Goal: Connect with others: Share content

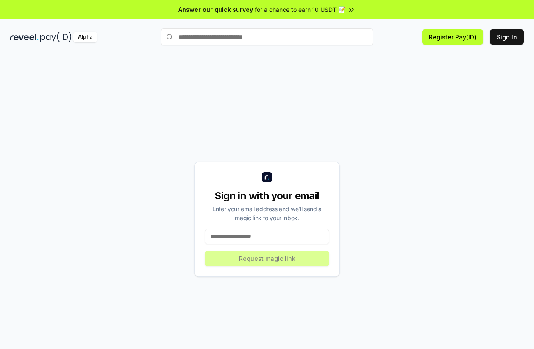
click at [237, 237] on input at bounding box center [267, 236] width 125 height 15
type input "**********"
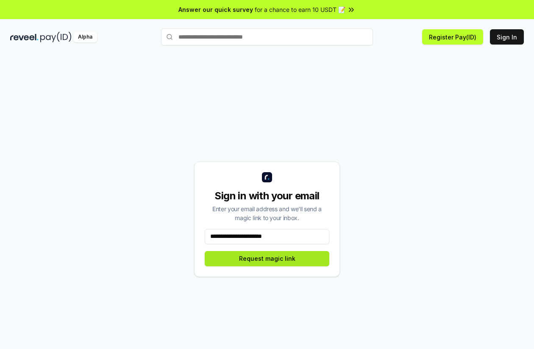
click at [274, 256] on button "Request magic link" at bounding box center [267, 258] width 125 height 15
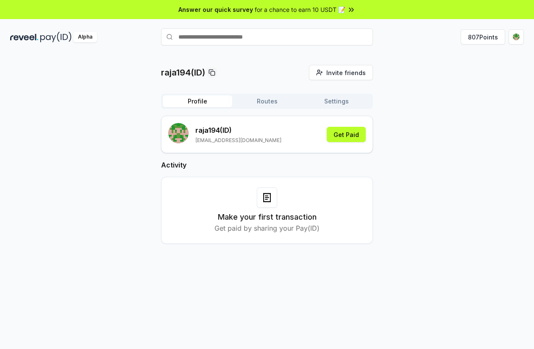
click at [262, 94] on div "Profile Routes Settings" at bounding box center [267, 101] width 212 height 15
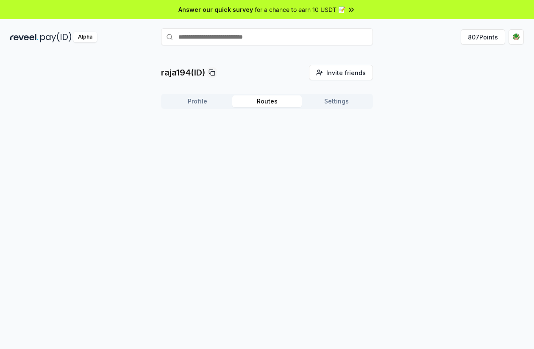
click at [262, 97] on button "Routes" at bounding box center [266, 101] width 69 height 12
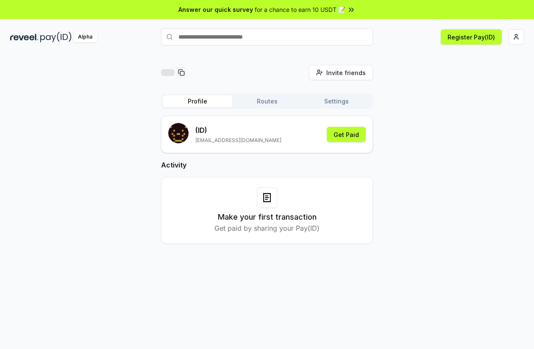
click at [373, 102] on div "Invite friends Invite Profile Routes Settings (ID) [EMAIL_ADDRESS][DOMAIN_NAME]…" at bounding box center [267, 161] width 514 height 192
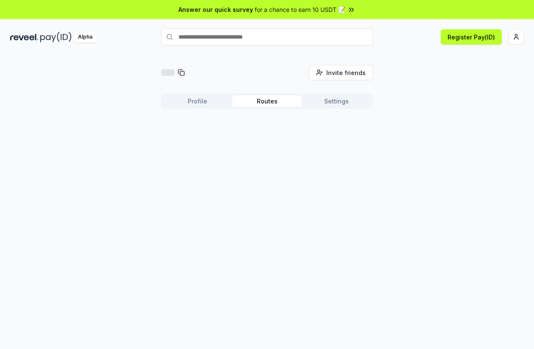
click at [265, 98] on button "Routes" at bounding box center [266, 101] width 69 height 12
click at [519, 40] on html "Answer our quick survey for a chance to earn 10 USDT 📝 Alpha Register Pay(ID) I…" at bounding box center [267, 174] width 534 height 349
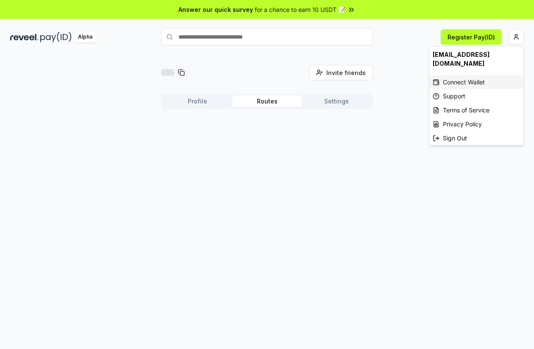
click at [464, 75] on div "Connect Wallet" at bounding box center [476, 82] width 94 height 14
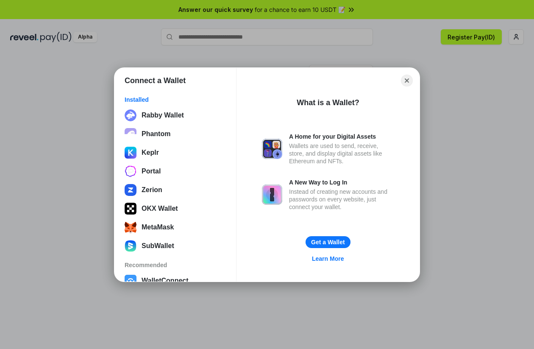
drag, startPoint x: 405, startPoint y: 79, endPoint x: 415, endPoint y: 76, distance: 10.6
click at [405, 80] on button "Close" at bounding box center [407, 81] width 12 height 12
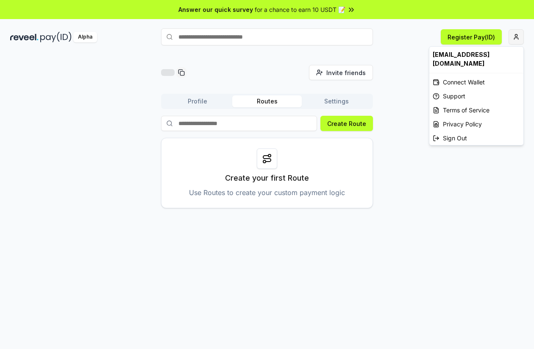
click at [513, 40] on html "Answer our quick survey for a chance to earn 10 USDT 📝 Alpha Register Pay(ID) I…" at bounding box center [267, 174] width 534 height 349
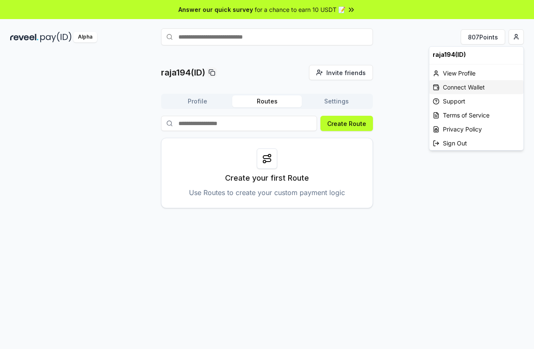
click at [456, 85] on div "Connect Wallet" at bounding box center [476, 87] width 94 height 14
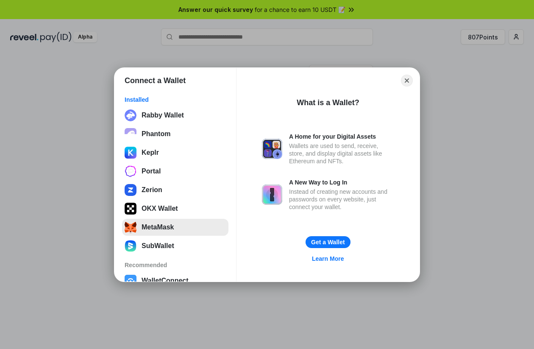
click at [162, 226] on button "MetaMask" at bounding box center [175, 227] width 106 height 17
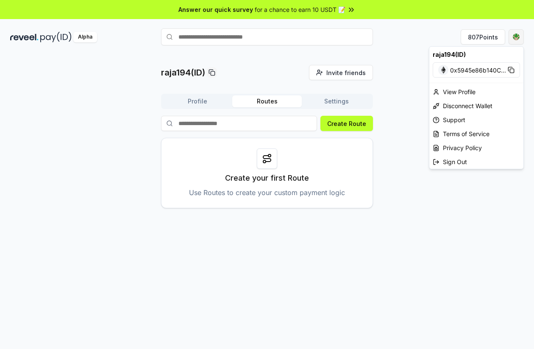
click at [514, 36] on html "Answer our quick survey for a chance to earn 10 USDT 📝 Alpha 807 Points raja194…" at bounding box center [267, 174] width 534 height 349
click at [458, 87] on div "View Profile" at bounding box center [476, 92] width 94 height 14
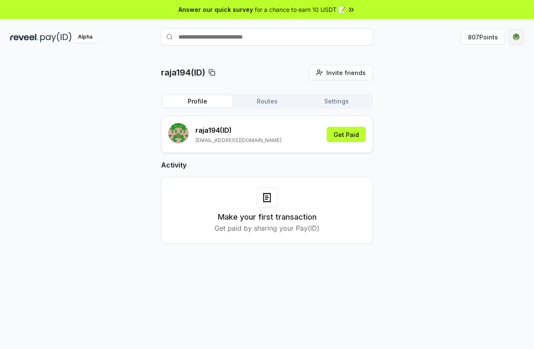
click at [518, 39] on html "Answer our quick survey for a chance to earn 10 USDT 📝 Alpha 807 Points raja194…" at bounding box center [267, 174] width 534 height 349
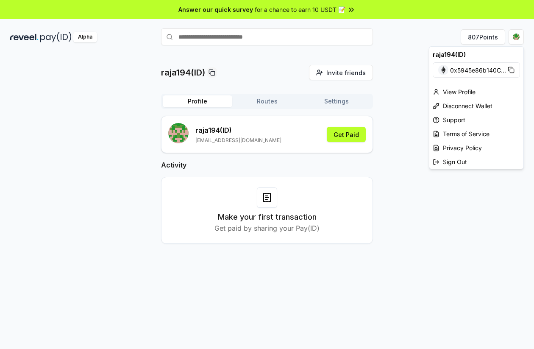
click at [118, 79] on html "Answer our quick survey for a chance to earn 10 USDT 📝 Alpha 807 Points raja194…" at bounding box center [267, 174] width 534 height 349
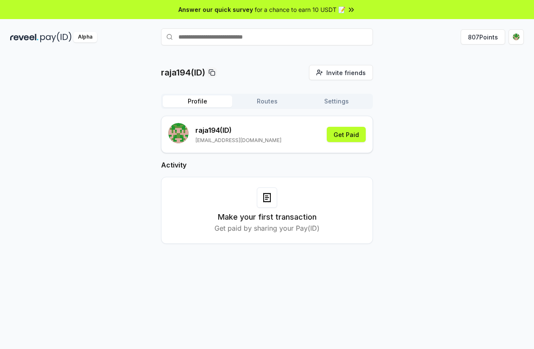
click at [424, 84] on div "raja194(ID) Invite friends Invite Profile Routes Settings raja194 (ID) carlogam…" at bounding box center [267, 161] width 514 height 192
click at [349, 69] on span "Invite friends" at bounding box center [345, 72] width 39 height 9
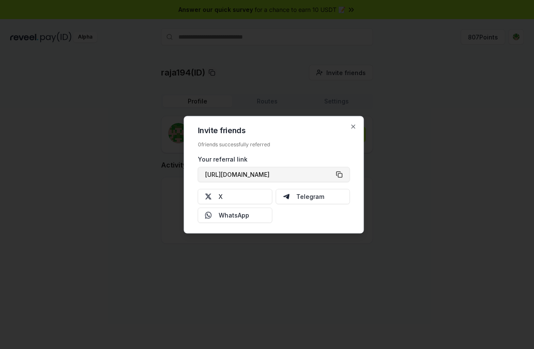
click at [339, 176] on button "https://reveel.id/refer/raja194" at bounding box center [274, 174] width 152 height 15
click at [355, 124] on icon "button" at bounding box center [353, 126] width 7 height 7
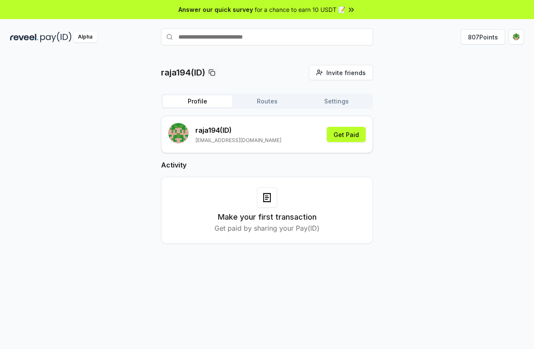
drag, startPoint x: 441, startPoint y: 92, endPoint x: 428, endPoint y: 92, distance: 12.7
click at [441, 92] on div "raja194(ID) Invite friends Invite Profile Routes Settings raja194 (ID) carlogam…" at bounding box center [267, 161] width 514 height 192
click at [517, 36] on html "Answer our quick survey for a chance to earn 10 USDT 📝 Alpha 807 Points raja194…" at bounding box center [267, 174] width 534 height 349
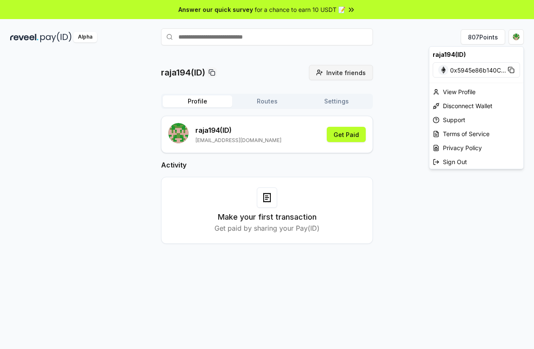
click at [364, 78] on html "Answer our quick survey for a chance to earn 10 USDT 📝 Alpha 807 Points raja194…" at bounding box center [267, 174] width 534 height 349
